Goal: Transaction & Acquisition: Purchase product/service

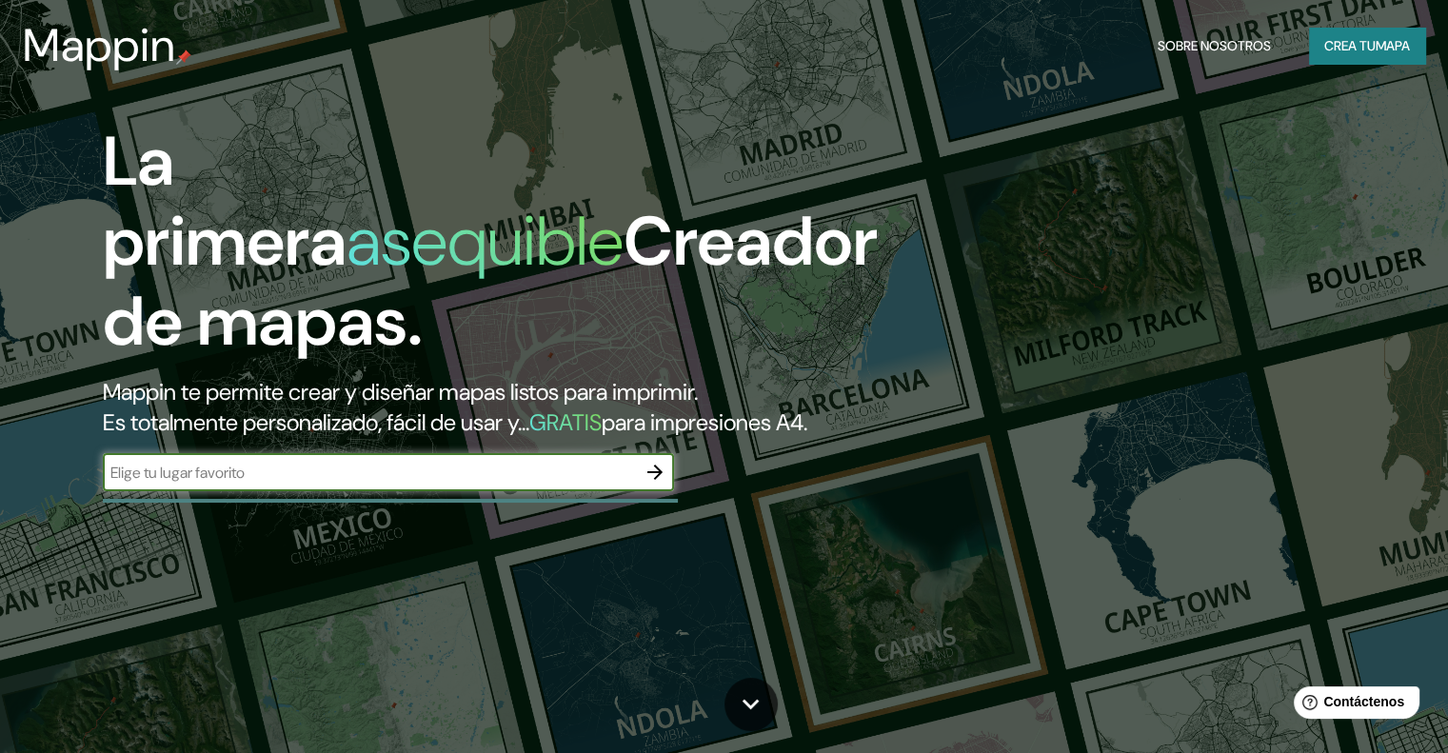
click at [461, 484] on input "text" at bounding box center [369, 473] width 533 height 22
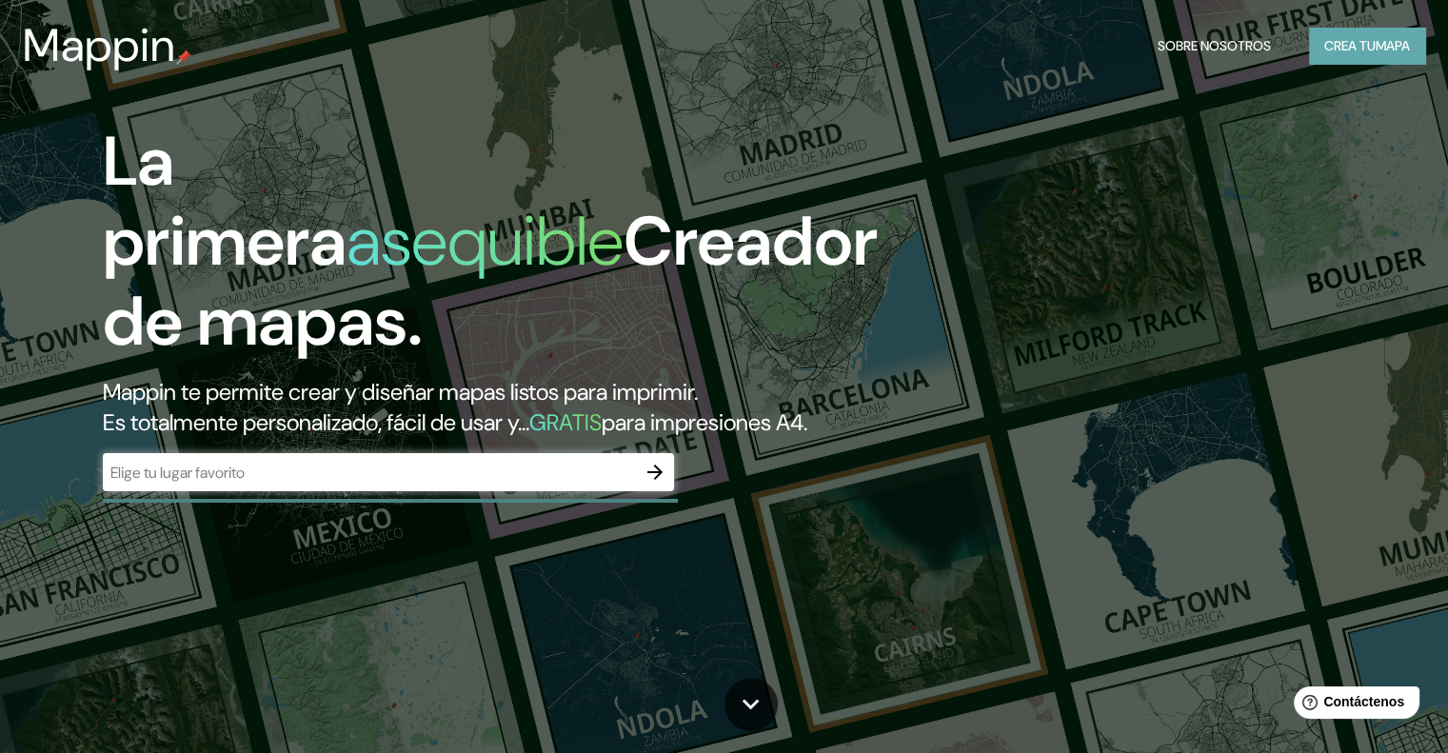
click at [1314, 39] on button "Crea tu mapa" at bounding box center [1367, 46] width 116 height 36
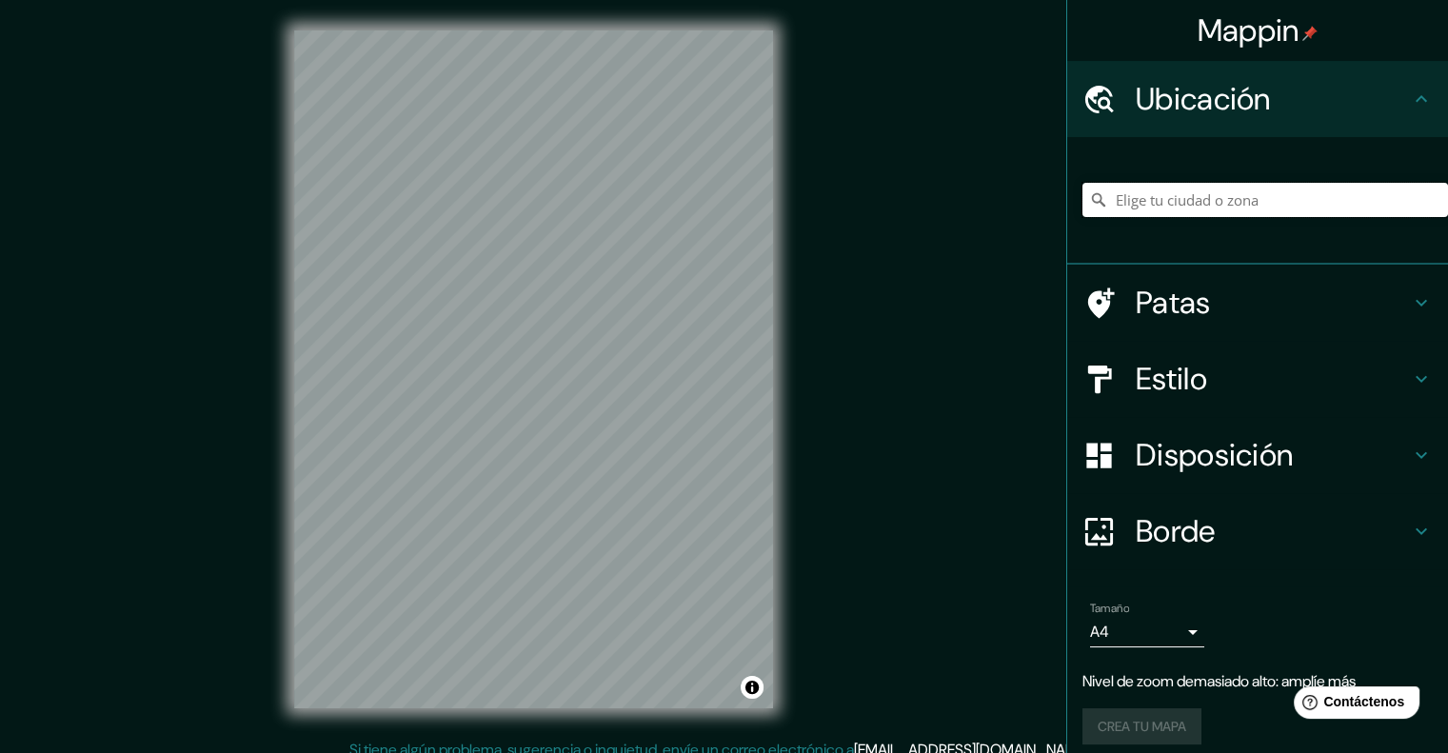
click at [1116, 198] on input "Elige tu ciudad o zona" at bounding box center [1266, 200] width 366 height 34
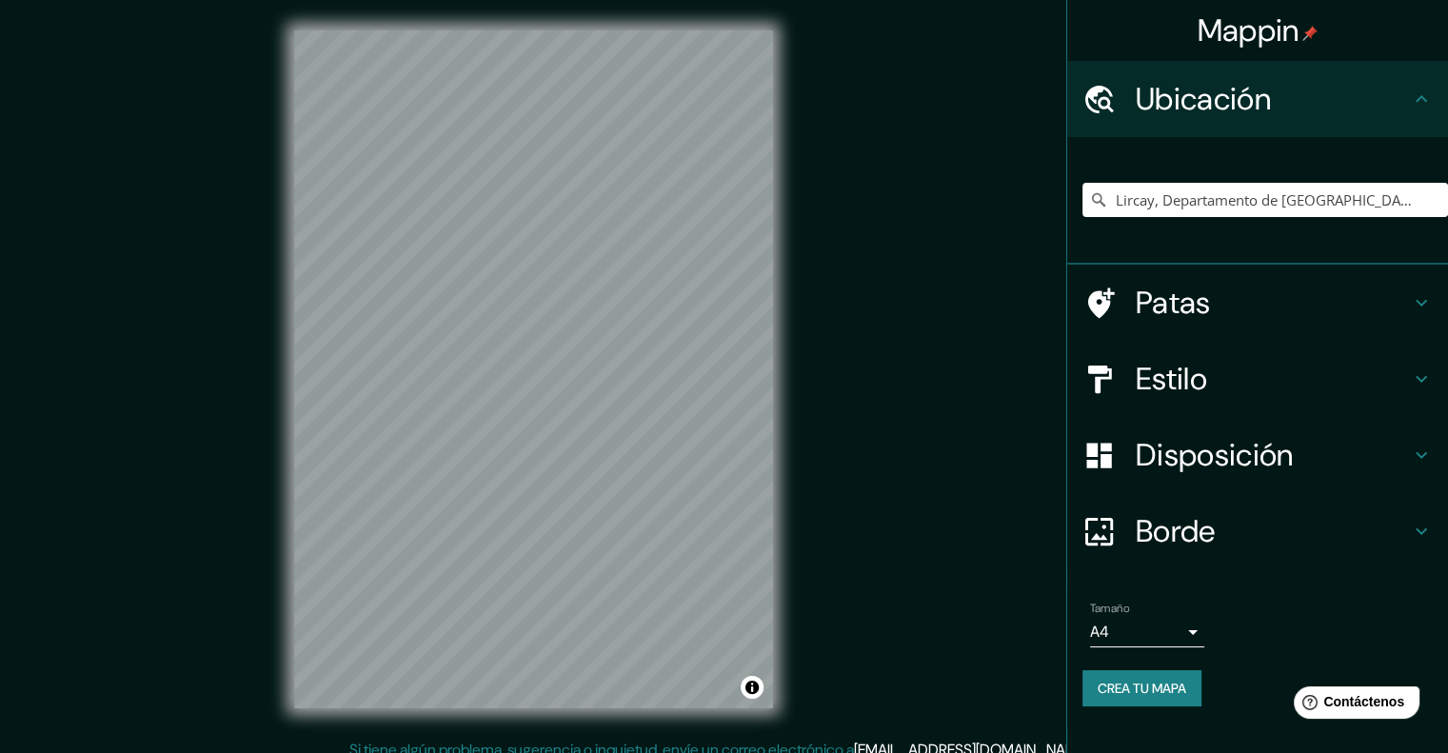
click at [1147, 286] on font "Patas" at bounding box center [1173, 303] width 75 height 40
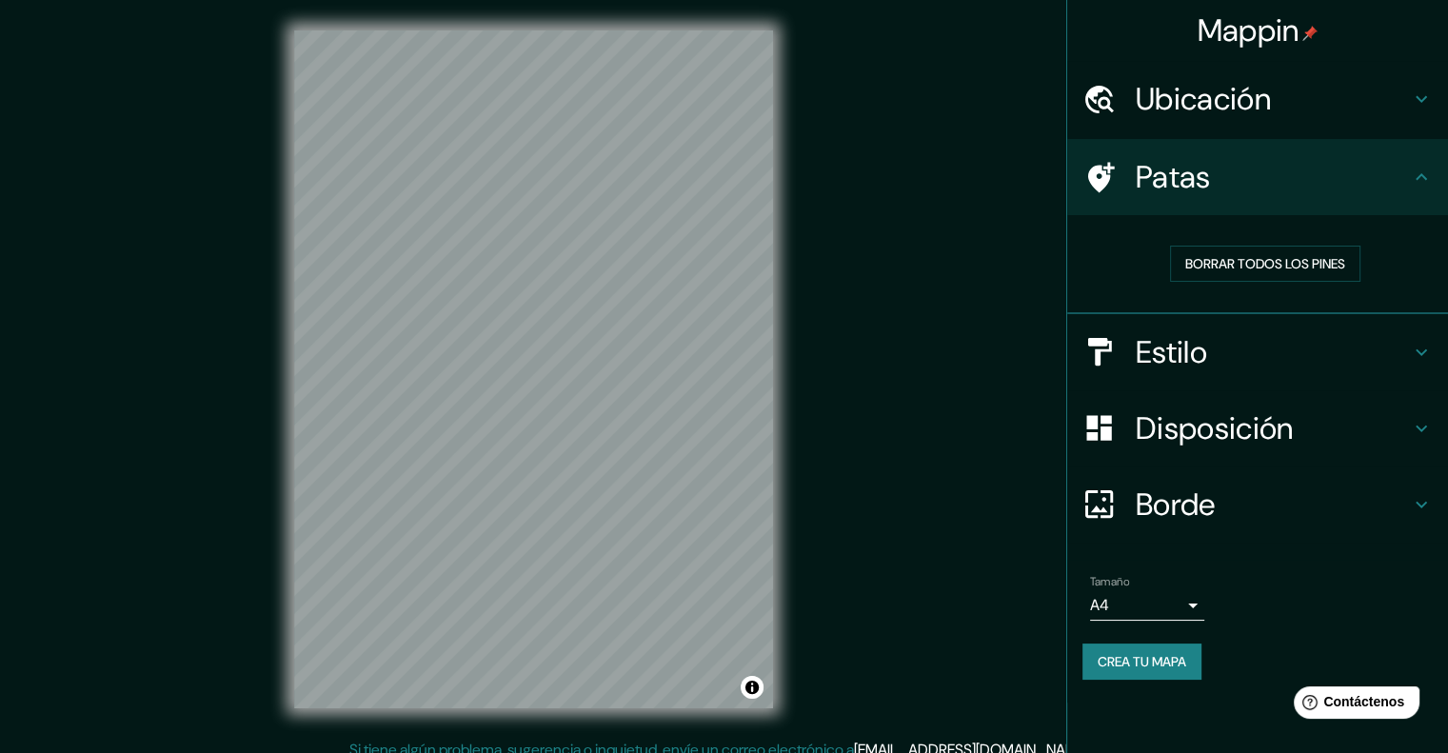
click at [1166, 332] on font "Estilo" at bounding box center [1171, 352] width 71 height 40
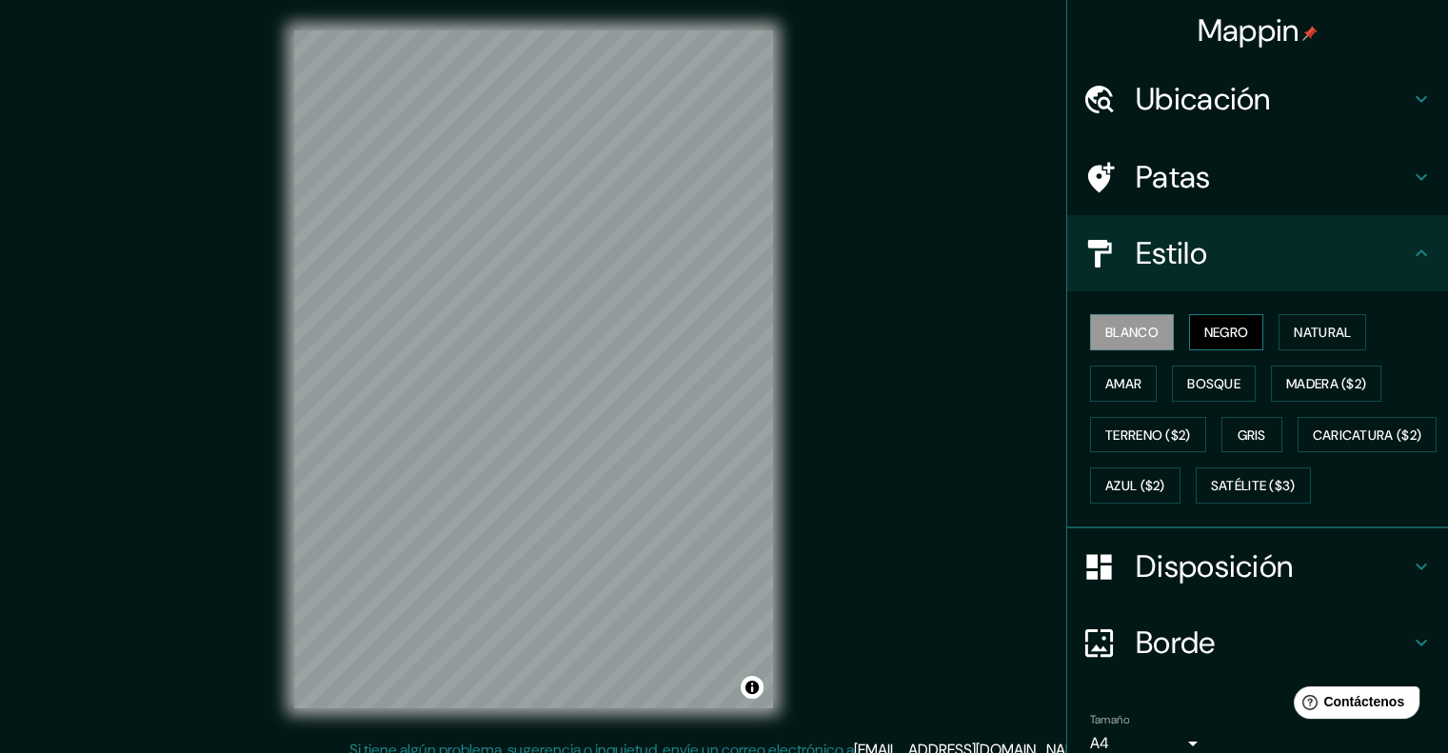
click at [1205, 338] on font "Negro" at bounding box center [1227, 332] width 45 height 17
click at [1279, 327] on button "Natural" at bounding box center [1323, 332] width 88 height 36
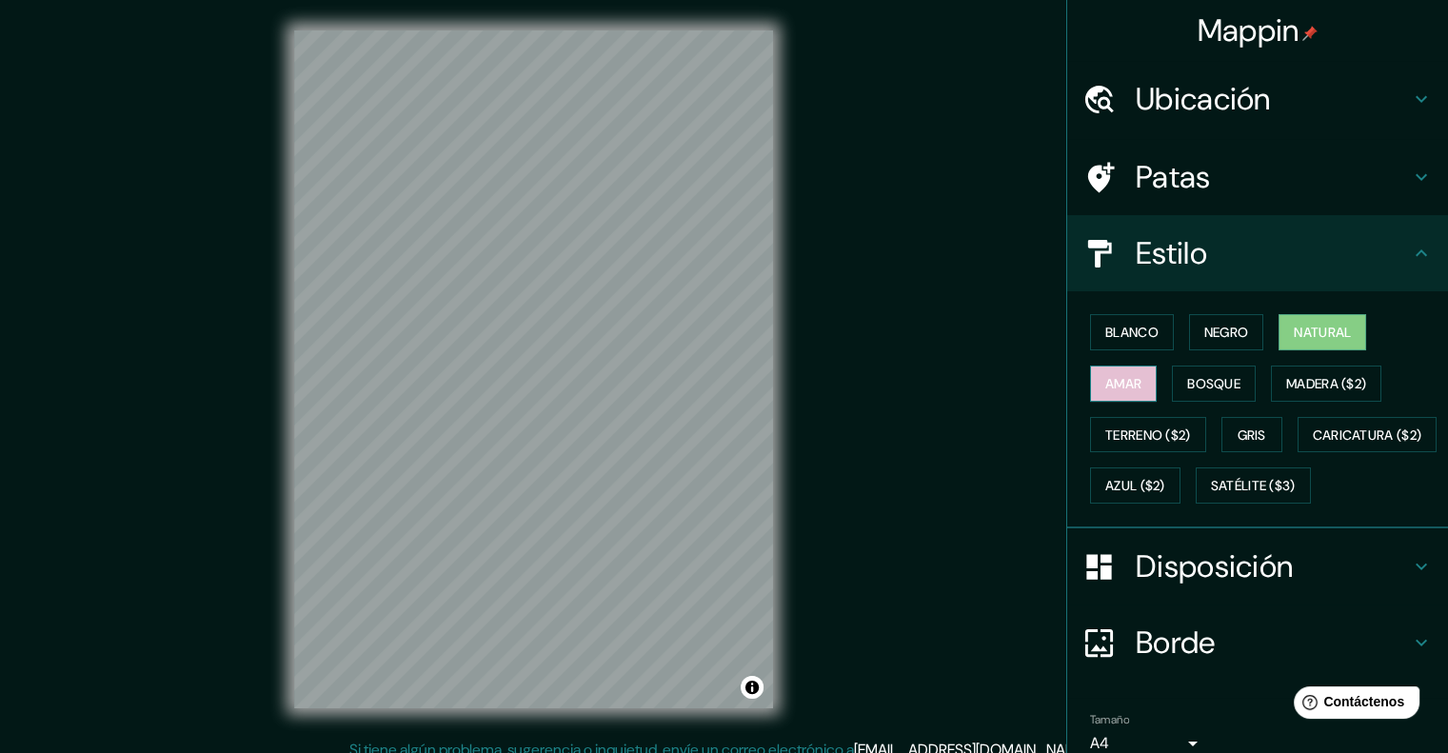
click at [1129, 381] on button "Amar" at bounding box center [1123, 384] width 67 height 36
click at [1172, 379] on button "Bosque" at bounding box center [1214, 384] width 84 height 36
click at [1231, 372] on button "Bosque" at bounding box center [1214, 384] width 84 height 36
click at [1202, 118] on font "Ubicación" at bounding box center [1203, 99] width 135 height 40
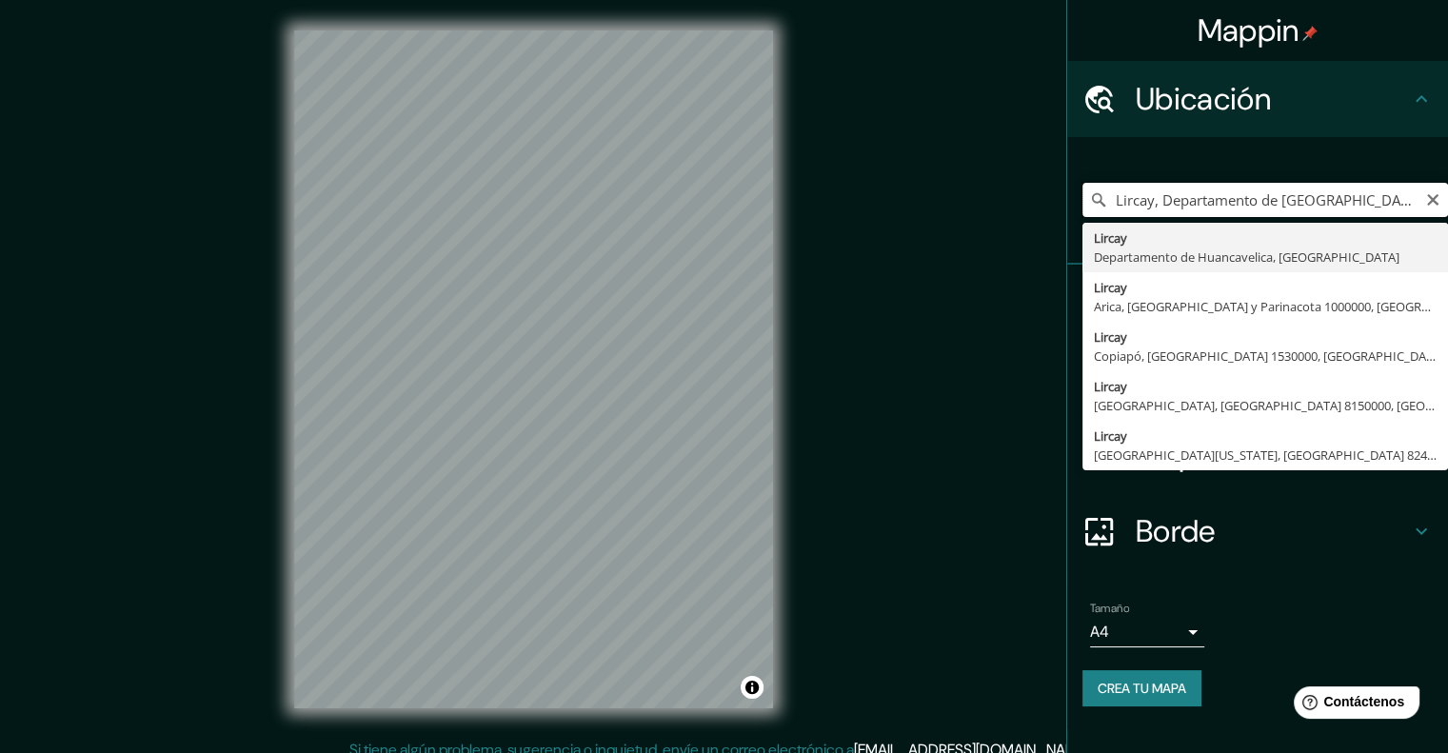
click at [1206, 196] on input "Lircay, Departamento de [GEOGRAPHIC_DATA], [GEOGRAPHIC_DATA]" at bounding box center [1266, 200] width 366 height 34
type input "Piura, [GEOGRAPHIC_DATA], [GEOGRAPHIC_DATA]"
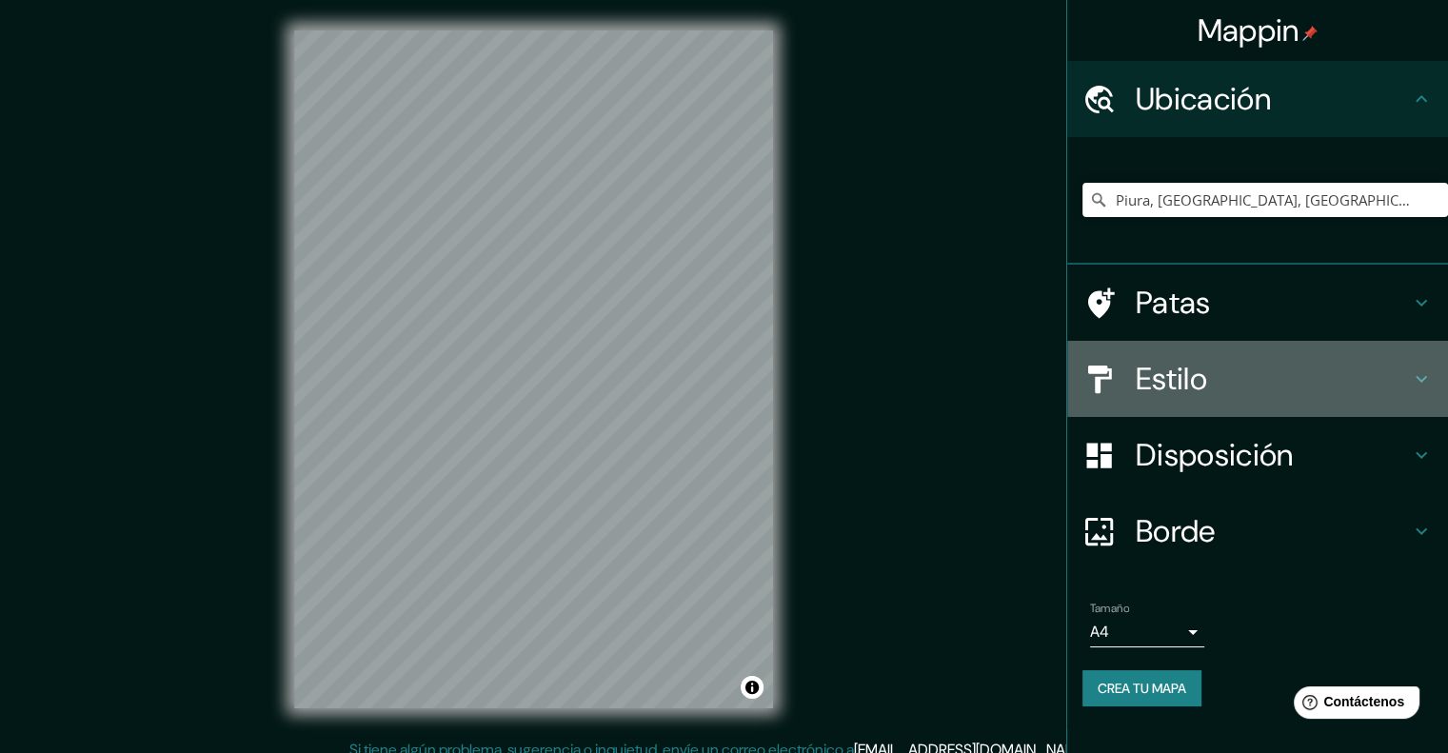
click at [1146, 367] on font "Estilo" at bounding box center [1171, 379] width 71 height 40
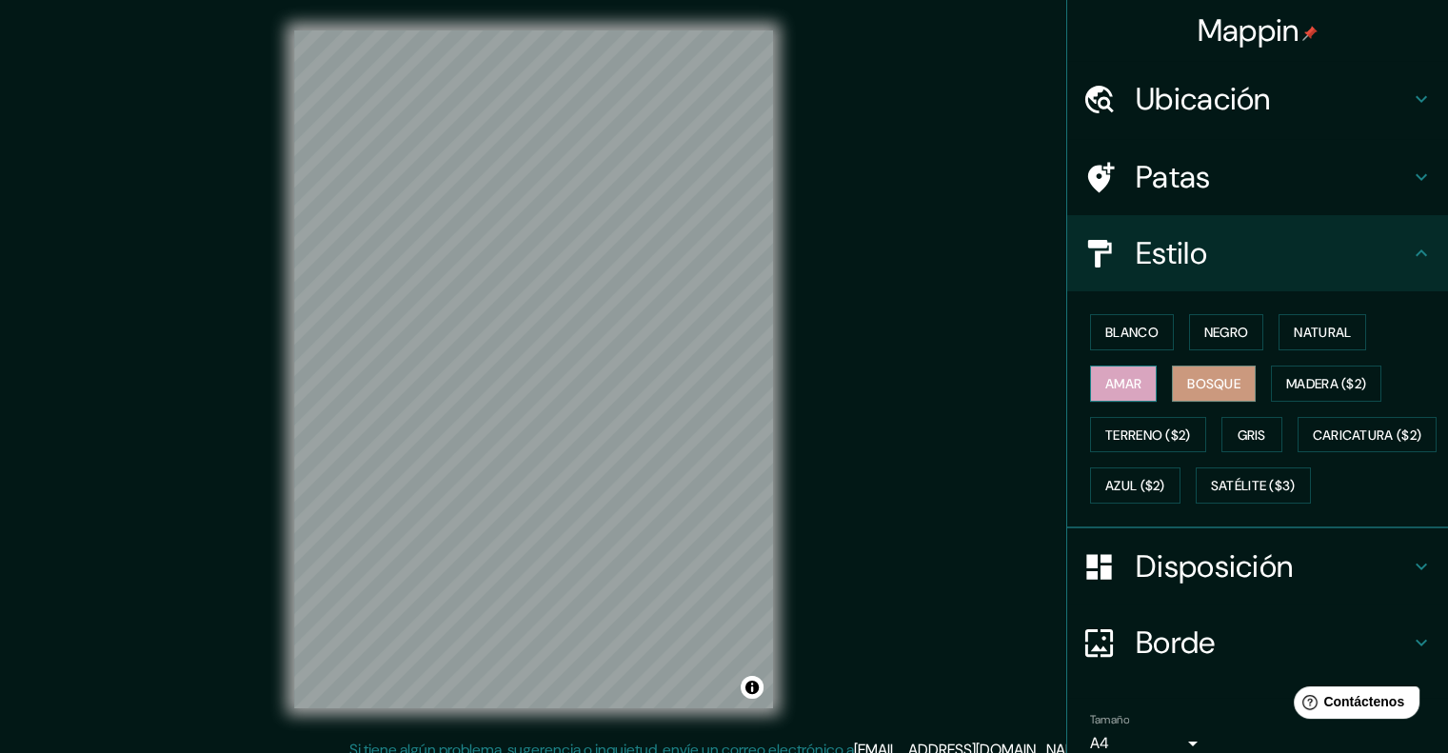
click at [1128, 381] on font "Amar" at bounding box center [1124, 383] width 36 height 17
click at [1115, 353] on div "Blanco Negro Natural Amar Bosque Madera ($2) Terreno ($2) Gris Caricatura ($2) …" at bounding box center [1266, 409] width 366 height 205
click at [1130, 342] on font "Blanco" at bounding box center [1132, 332] width 53 height 25
click at [1172, 335] on div "Blanco Negro Natural Amar Bosque Madera ($2) Terreno ($2) Gris Caricatura ($2) …" at bounding box center [1266, 409] width 366 height 205
click at [1238, 319] on button "Negro" at bounding box center [1226, 332] width 75 height 36
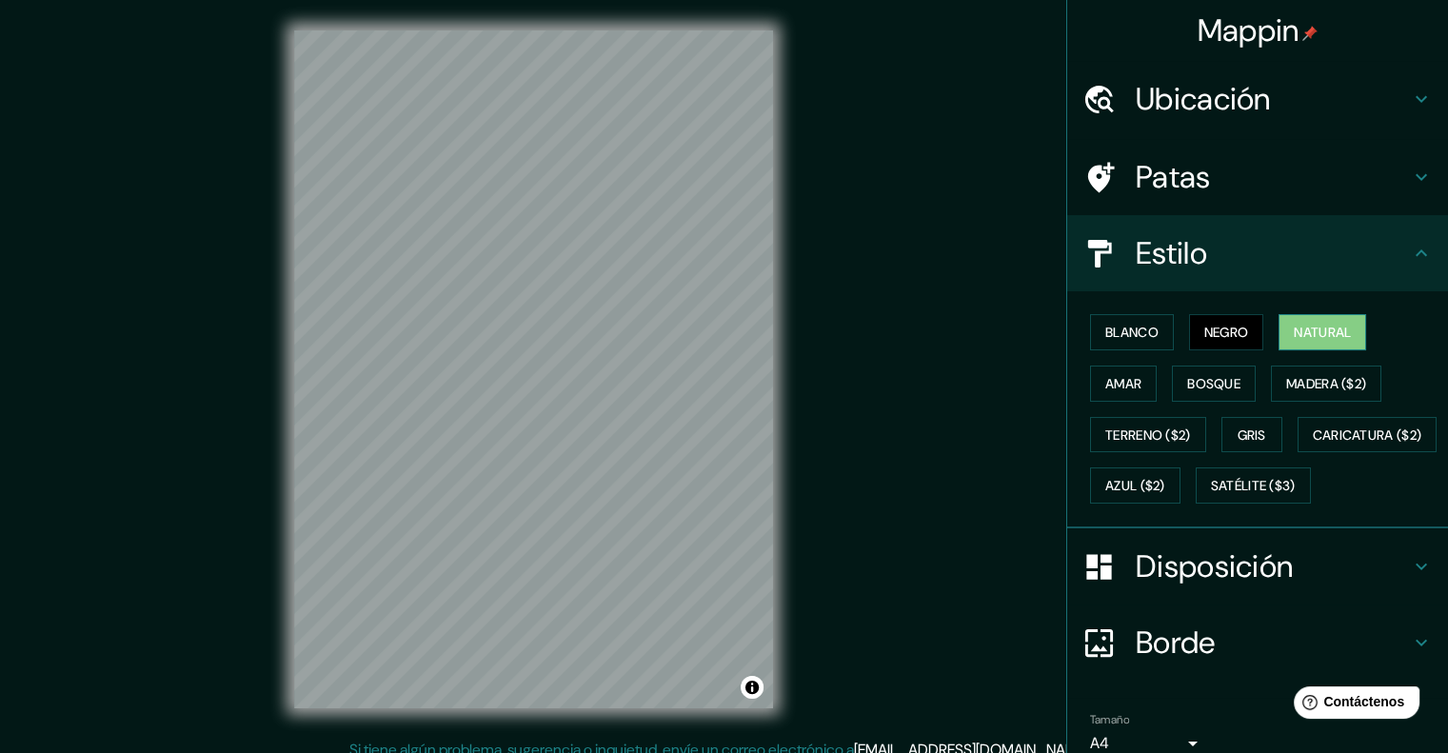
click at [1294, 321] on font "Natural" at bounding box center [1322, 332] width 57 height 25
click at [1301, 349] on div "Blanco Negro Natural Amar Bosque Madera ($2) Terreno ($2) Gris Caricatura ($2) …" at bounding box center [1266, 409] width 366 height 205
click at [1294, 376] on font "Madera ($2)" at bounding box center [1327, 383] width 80 height 17
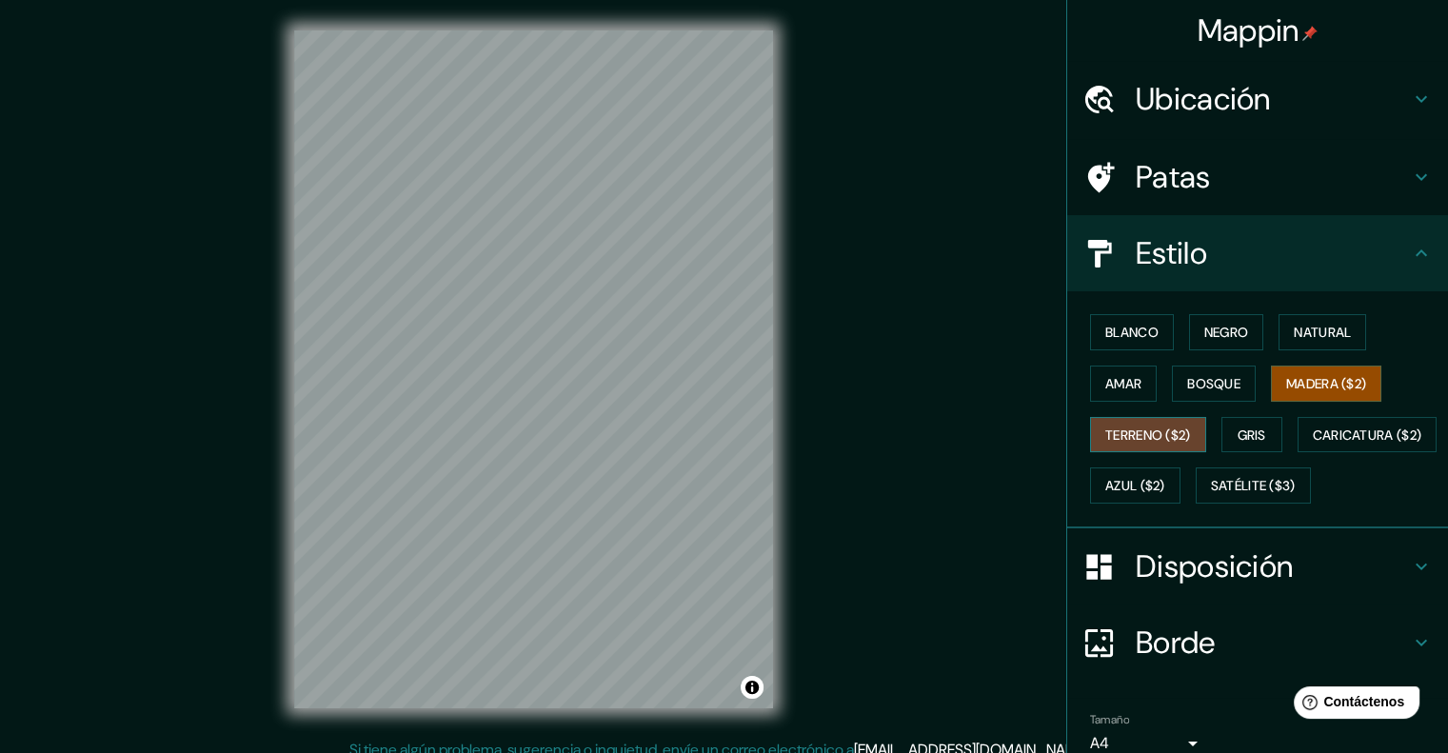
click at [1140, 423] on font "Terreno ($2)" at bounding box center [1149, 435] width 86 height 25
click at [1238, 423] on font "Gris" at bounding box center [1252, 435] width 29 height 25
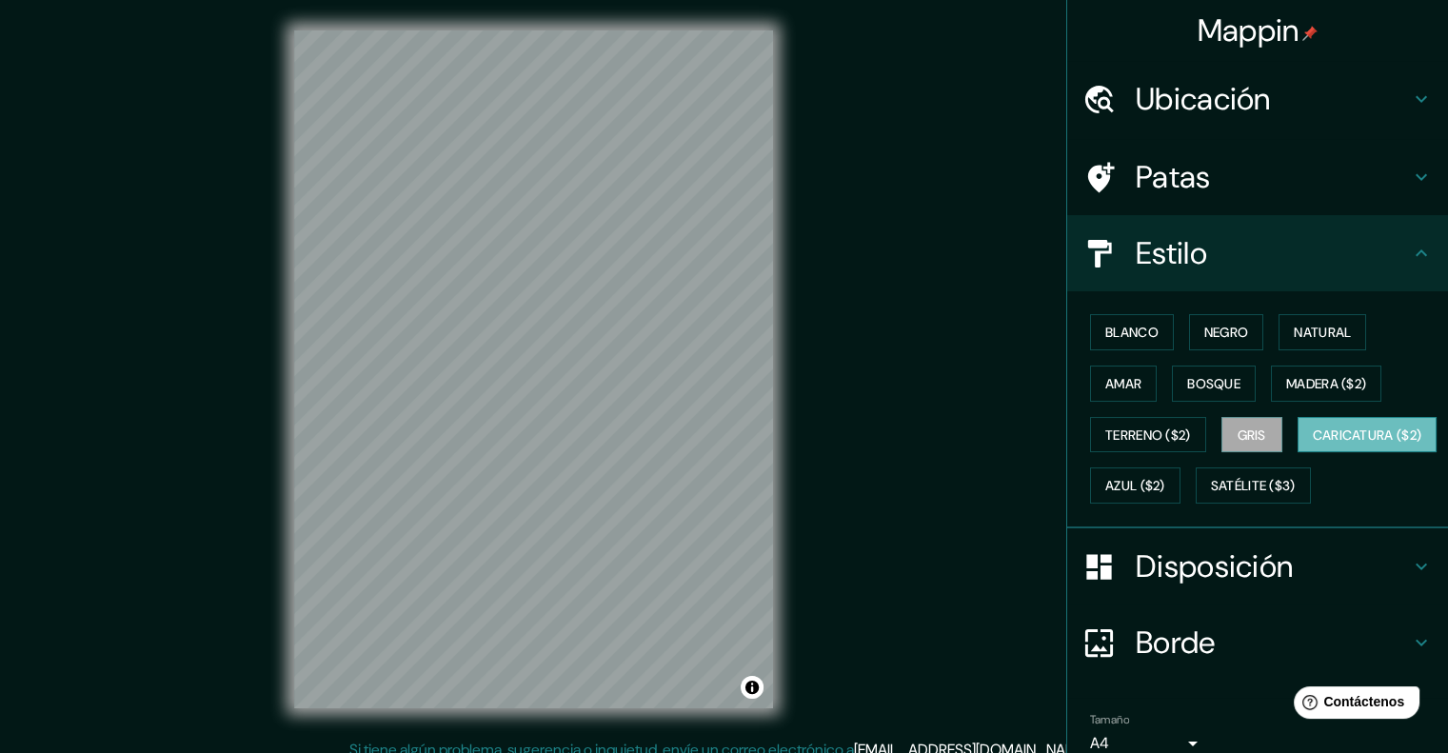
click at [1313, 444] on font "Caricatura ($2)" at bounding box center [1368, 435] width 110 height 17
